Goal: Task Accomplishment & Management: Manage account settings

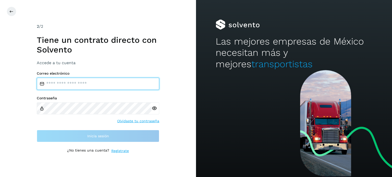
click at [96, 85] on input "email" at bounding box center [98, 84] width 123 height 12
type input "**********"
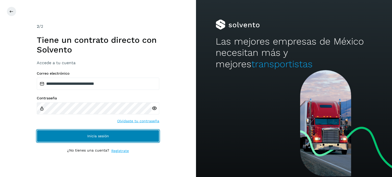
click at [69, 139] on button "Inicia sesión" at bounding box center [98, 136] width 123 height 12
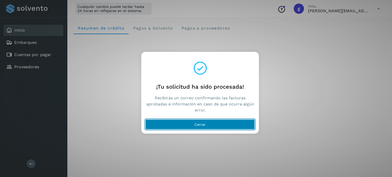
click at [208, 124] on button "Cerrar" at bounding box center [201, 124] width 110 height 10
